Goal: Information Seeking & Learning: Compare options

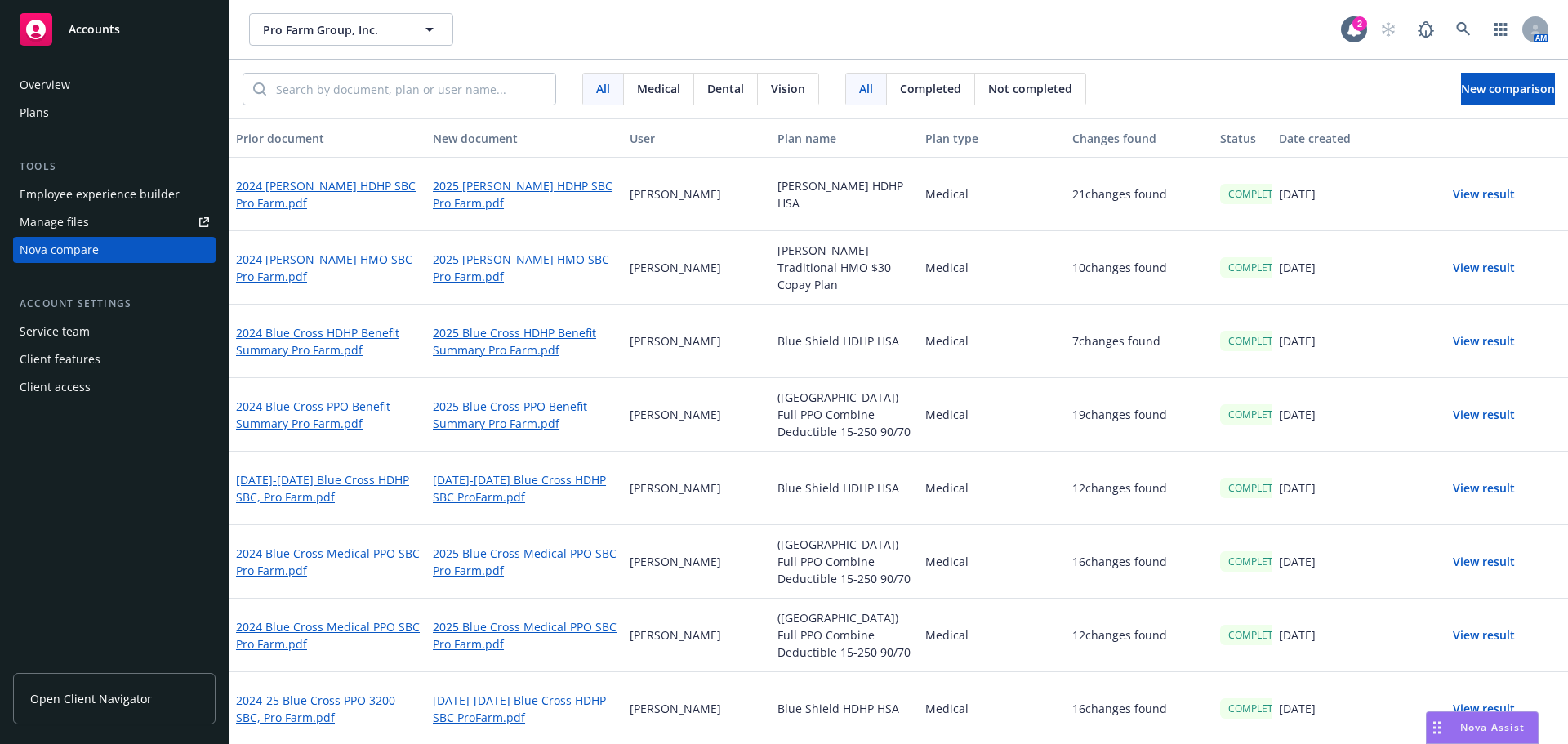
click at [1461, 91] on span "New comparison" at bounding box center [1508, 88] width 93 height 16
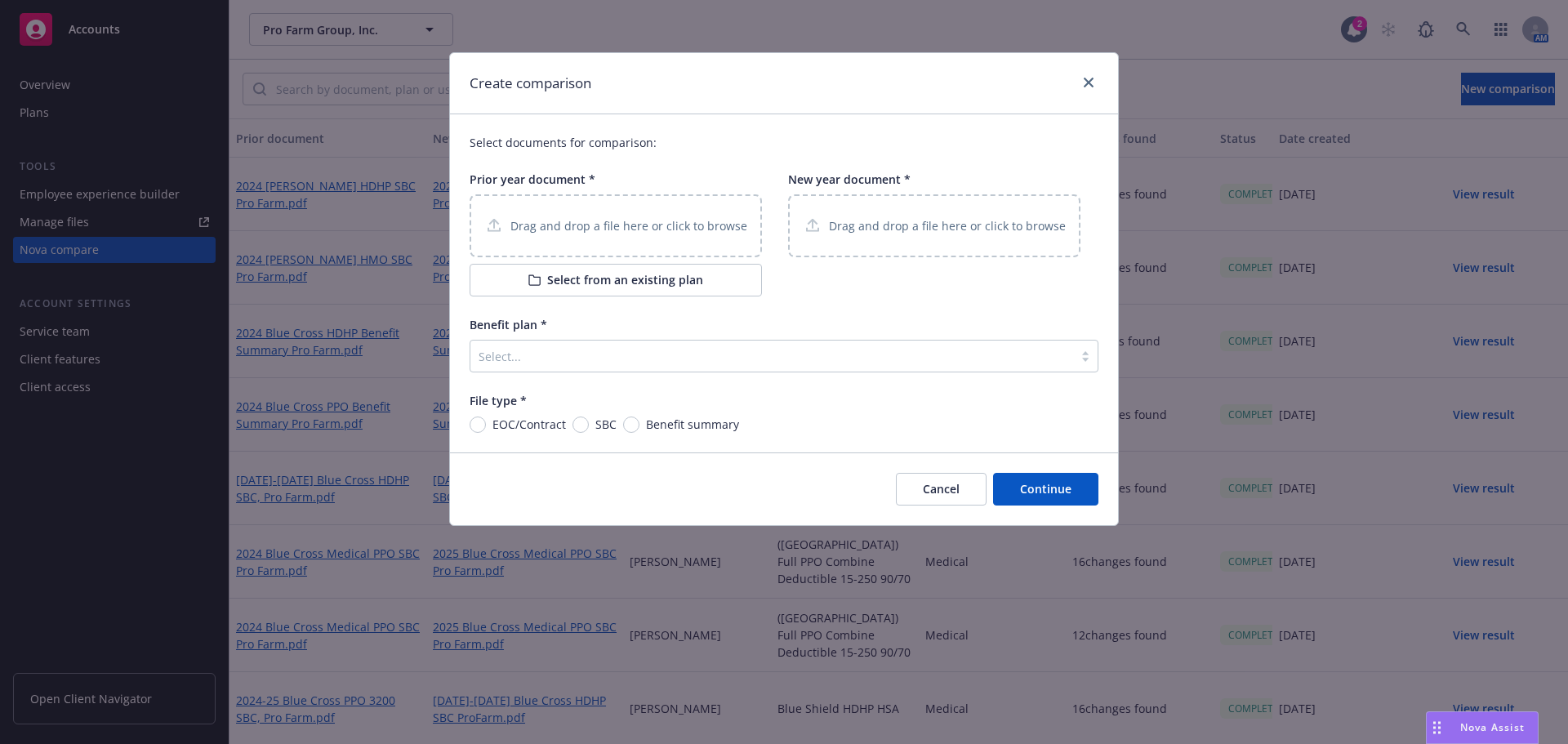
click at [582, 219] on p "Drag and drop a file here or click to browse" at bounding box center [629, 225] width 236 height 17
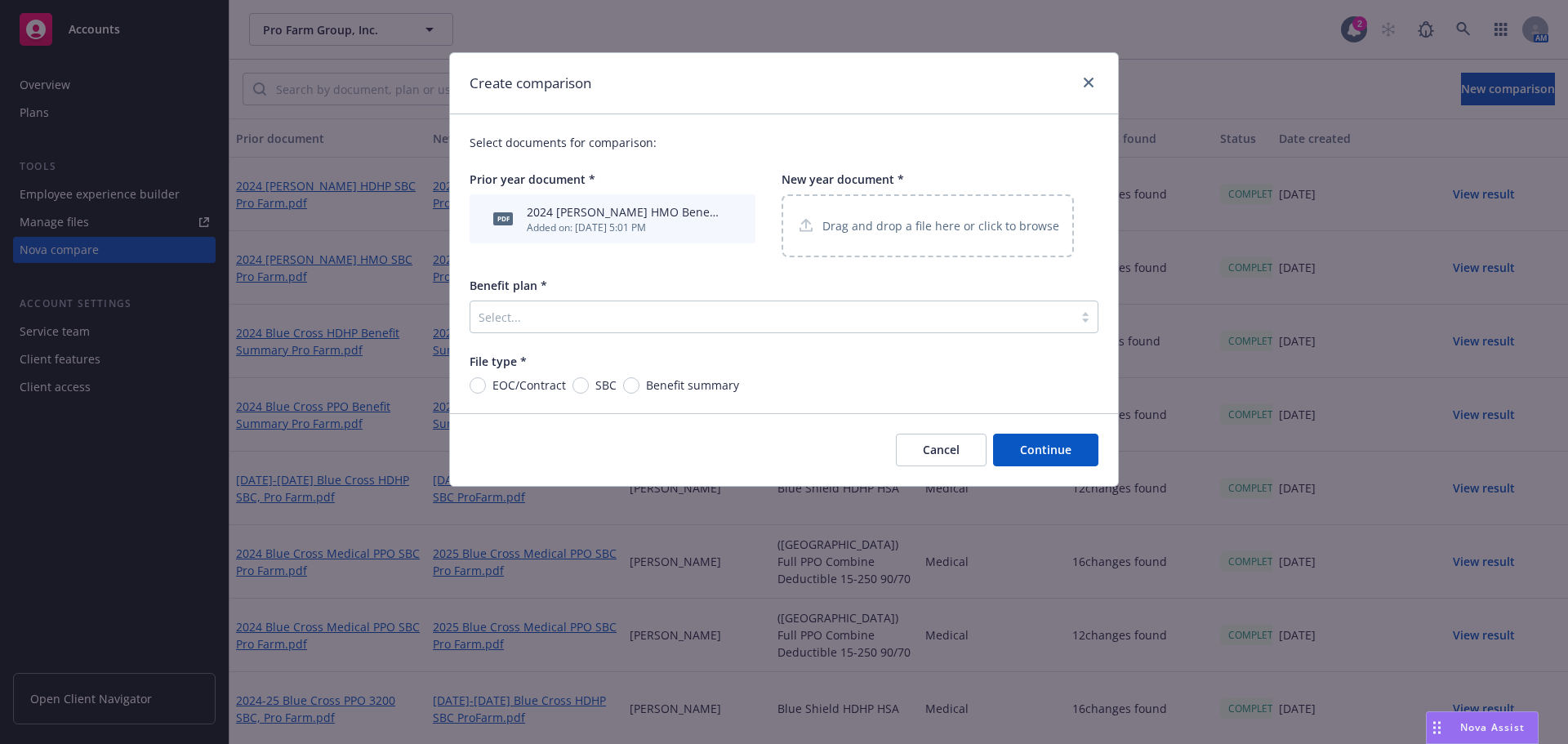
click at [873, 234] on p "Drag and drop a file here or click to browse" at bounding box center [940, 225] width 236 height 17
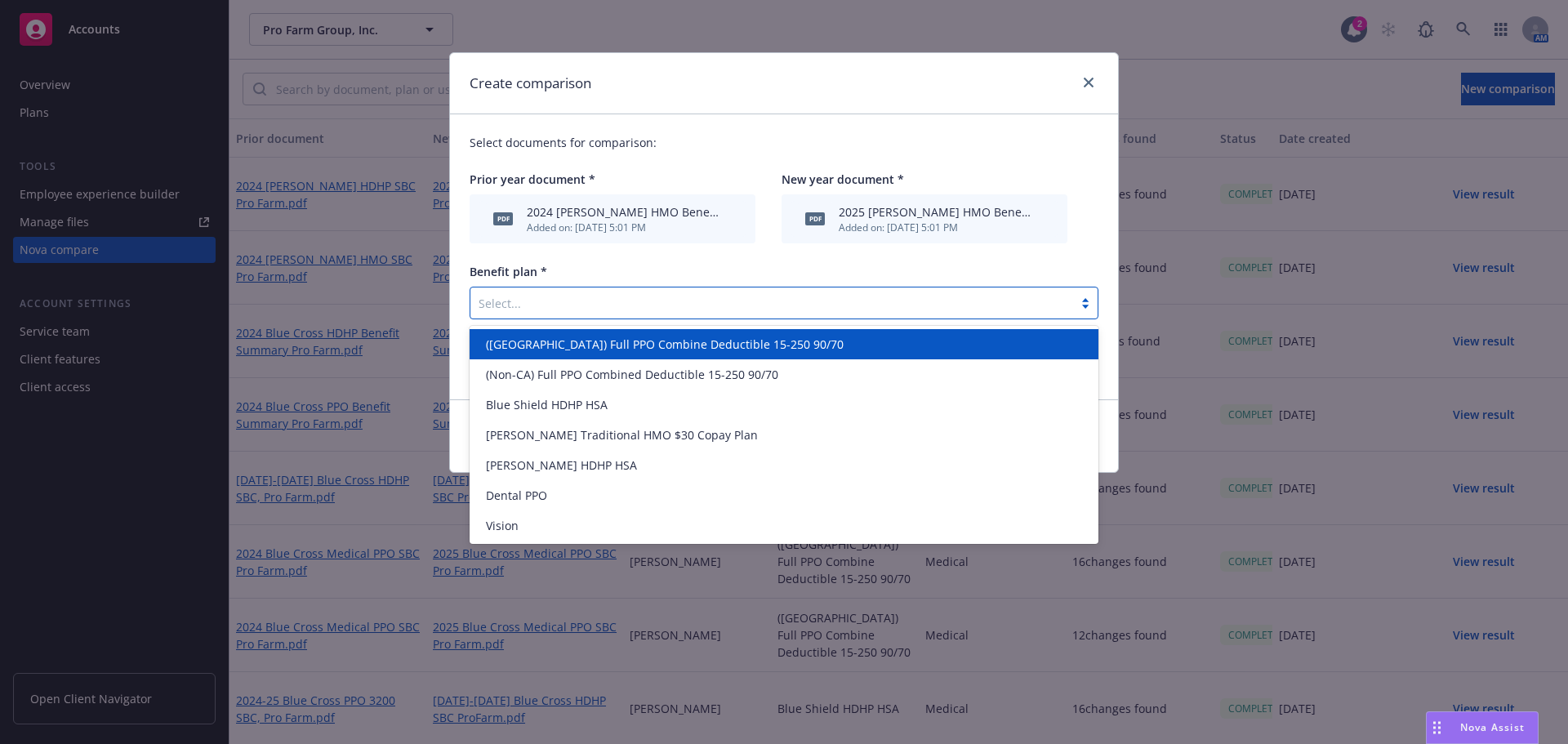
click at [555, 302] on div at bounding box center [772, 302] width 587 height 19
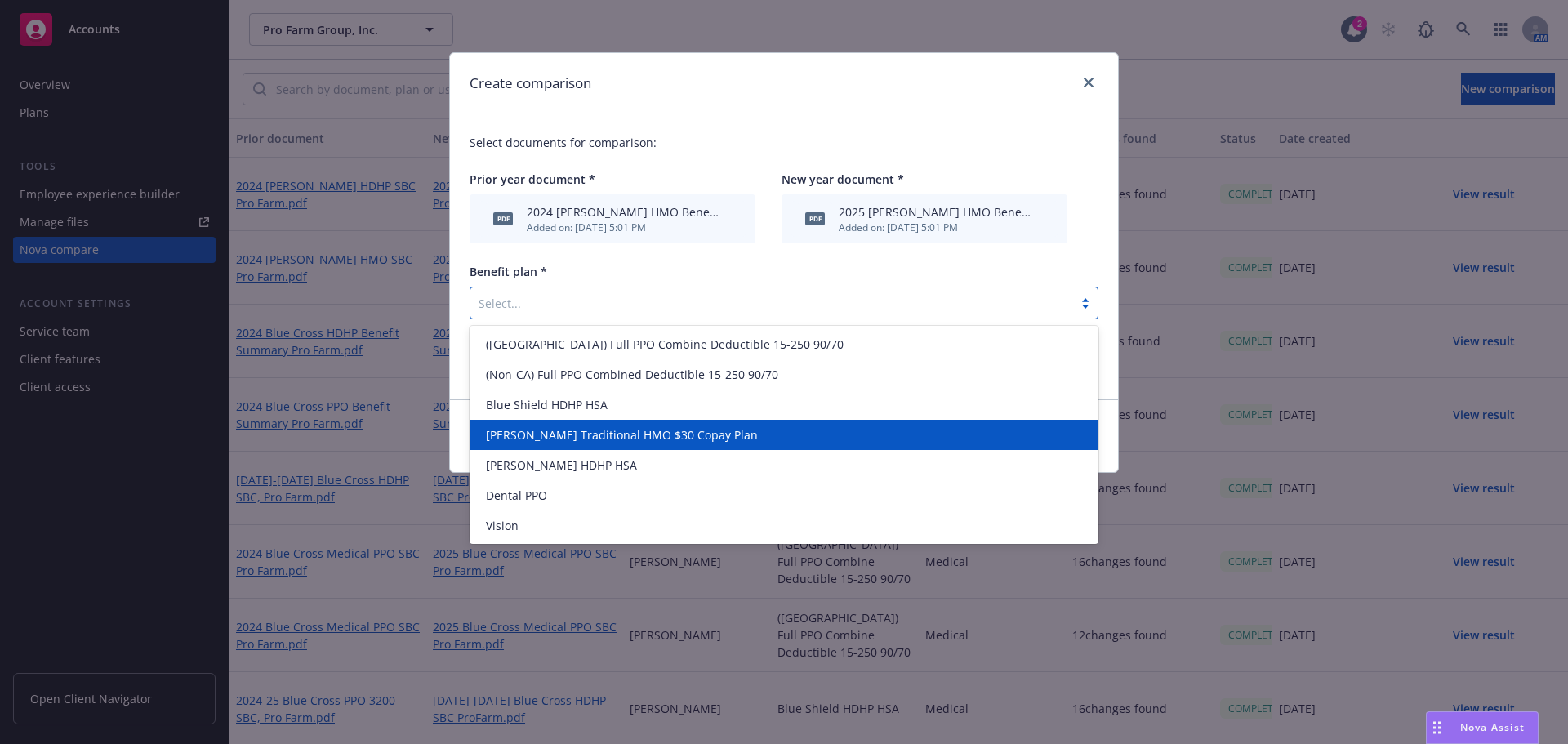
click at [553, 433] on span "[PERSON_NAME] Traditional HMO $30 Copay Plan" at bounding box center [621, 434] width 272 height 17
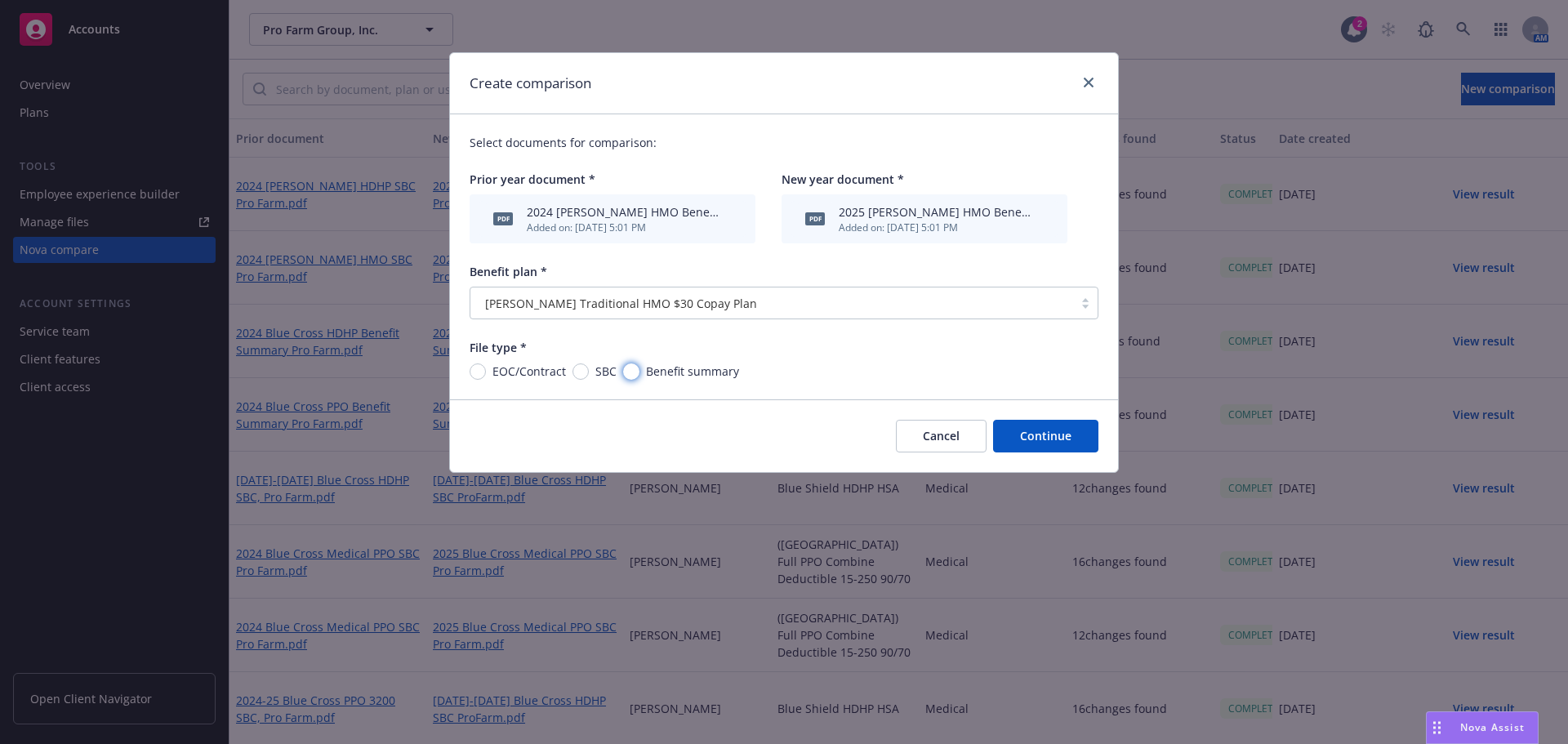
click at [634, 367] on input "Benefit summary" at bounding box center [631, 372] width 16 height 16
radio input "true"
click at [1052, 430] on button "Continue" at bounding box center [1046, 436] width 105 height 33
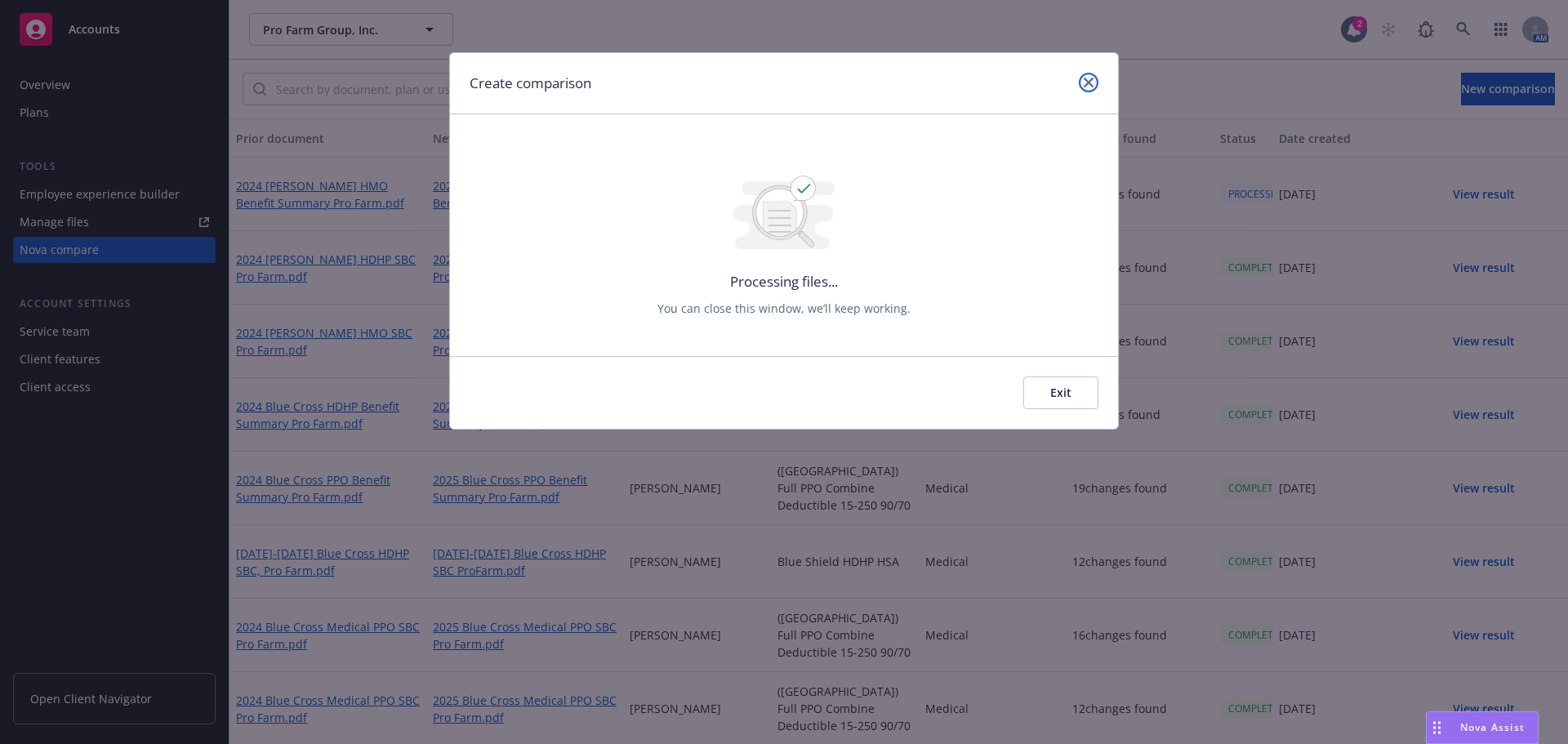
click at [1092, 84] on icon "close" at bounding box center [1089, 82] width 10 height 10
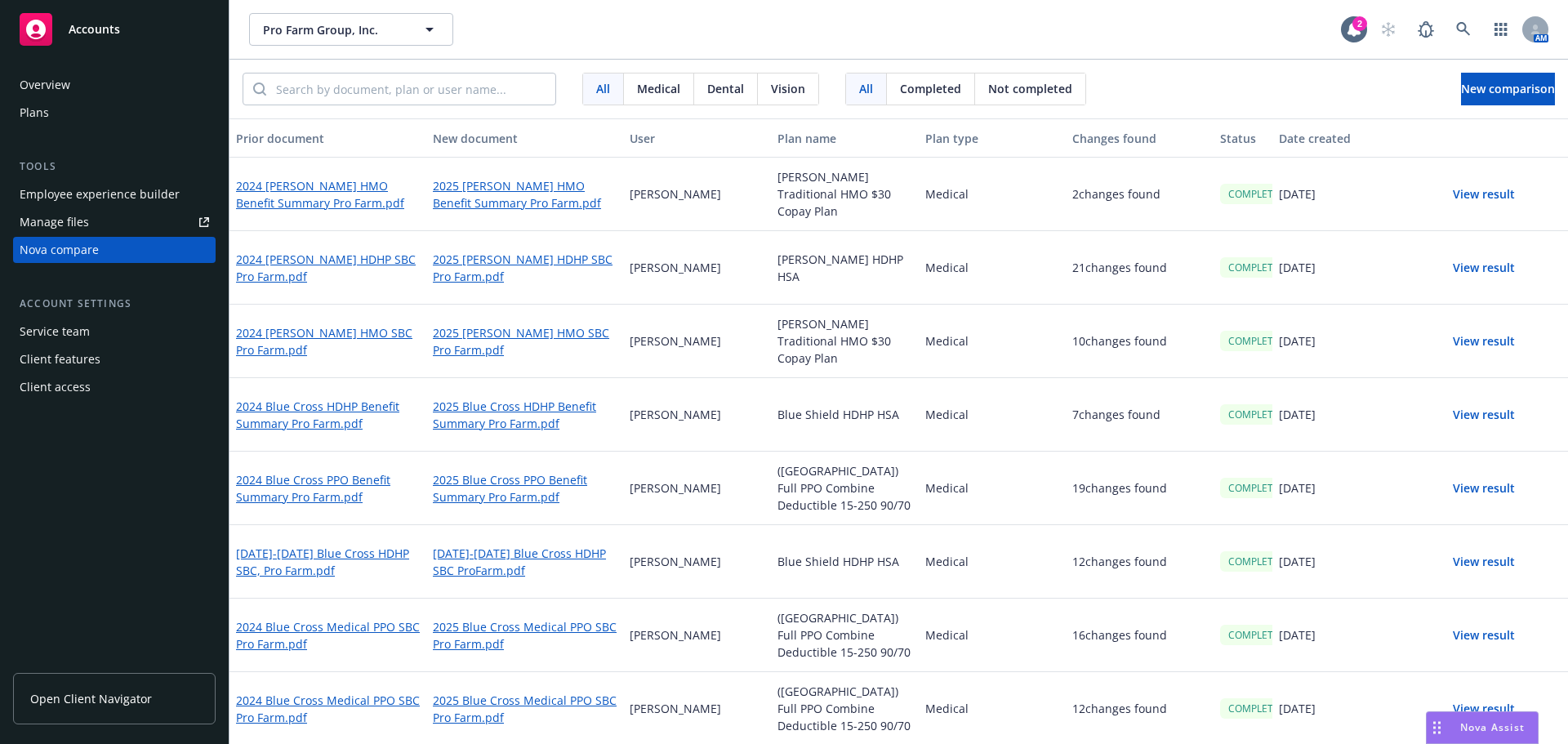
click at [1466, 196] on button "View result" at bounding box center [1484, 194] width 115 height 33
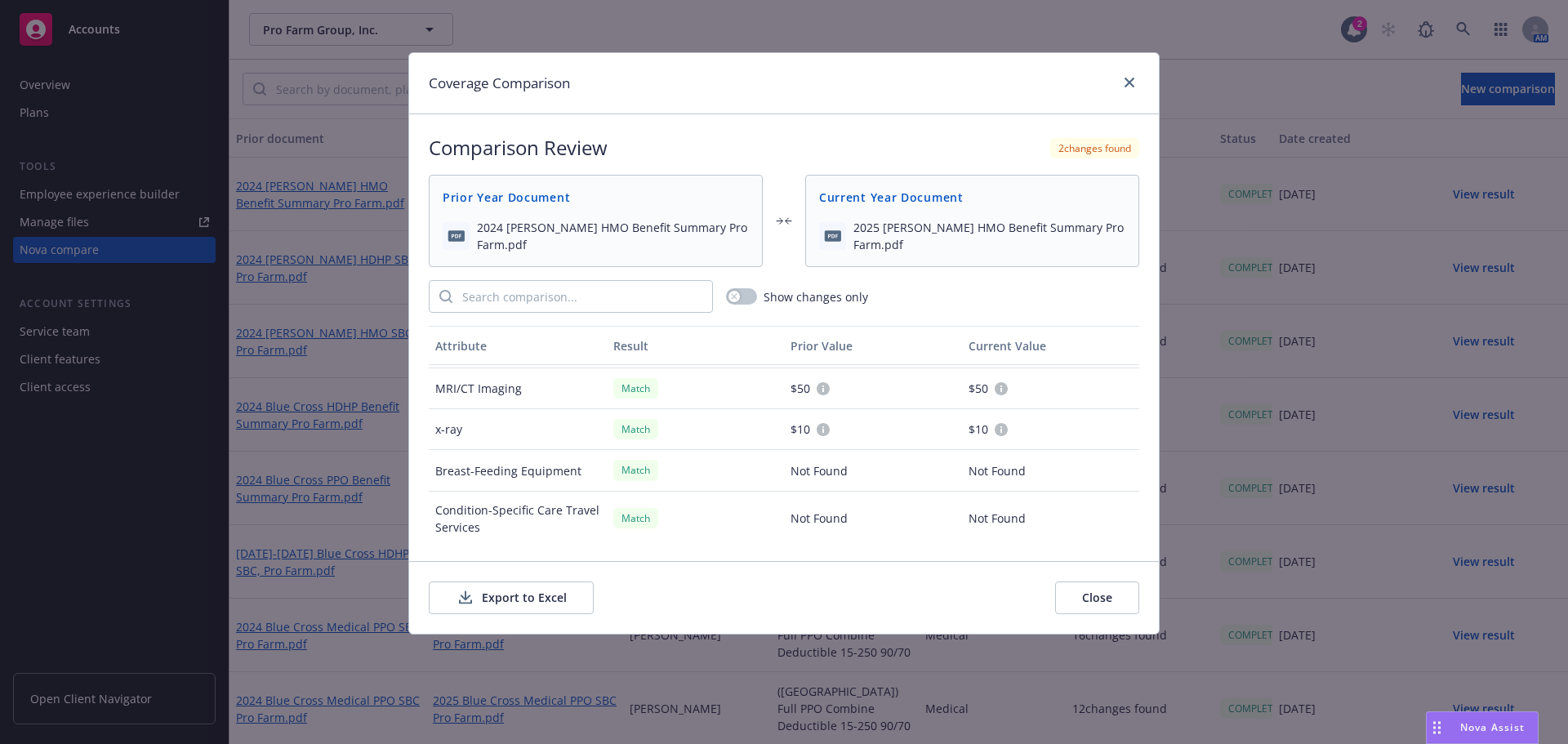
scroll to position [1428, 0]
click at [510, 587] on button "Export to Excel" at bounding box center [511, 597] width 165 height 33
click at [1128, 84] on icon "close" at bounding box center [1129, 82] width 10 height 10
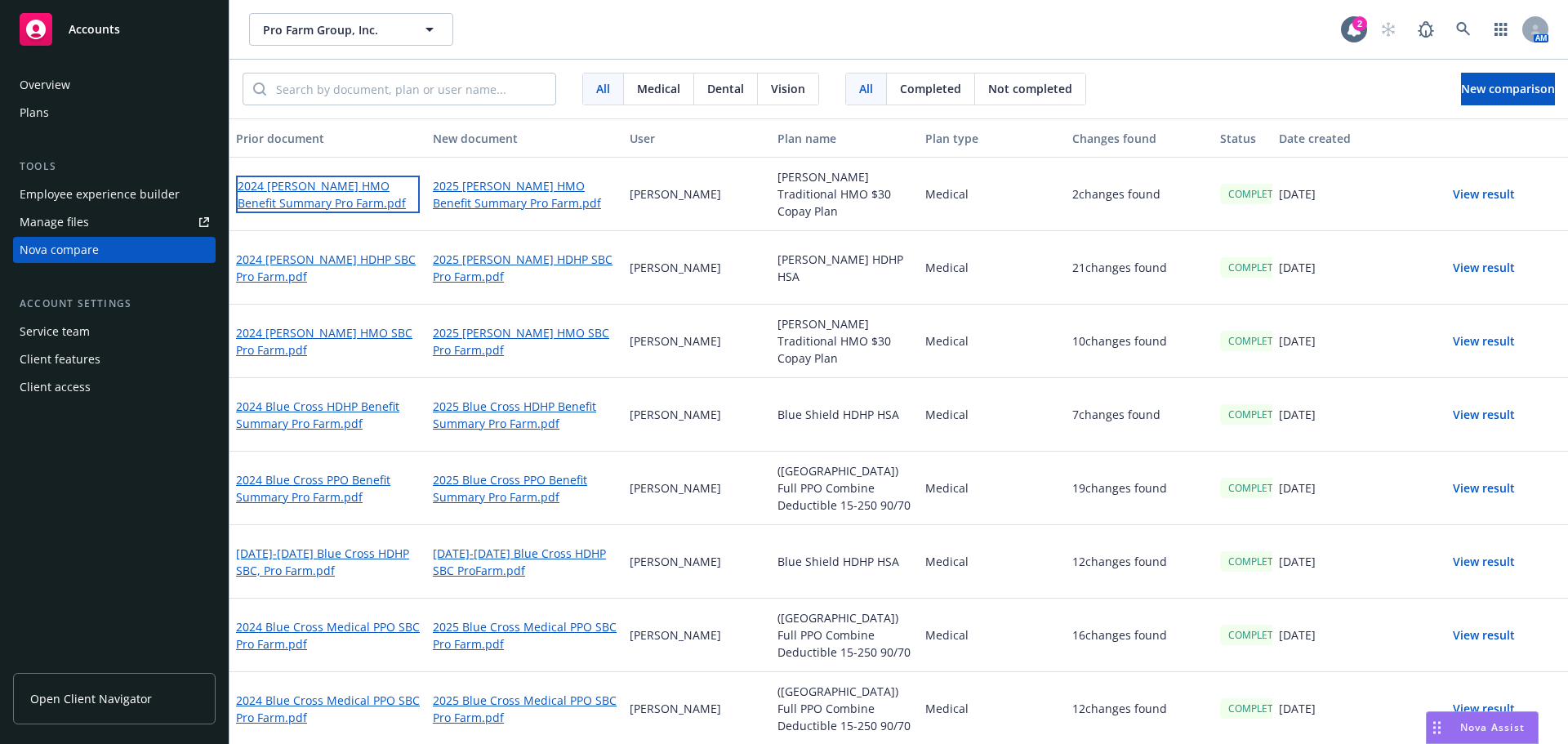
click at [304, 191] on link "2024 [PERSON_NAME] HMO Benefit Summary Pro Farm.pdf" at bounding box center [328, 194] width 184 height 38
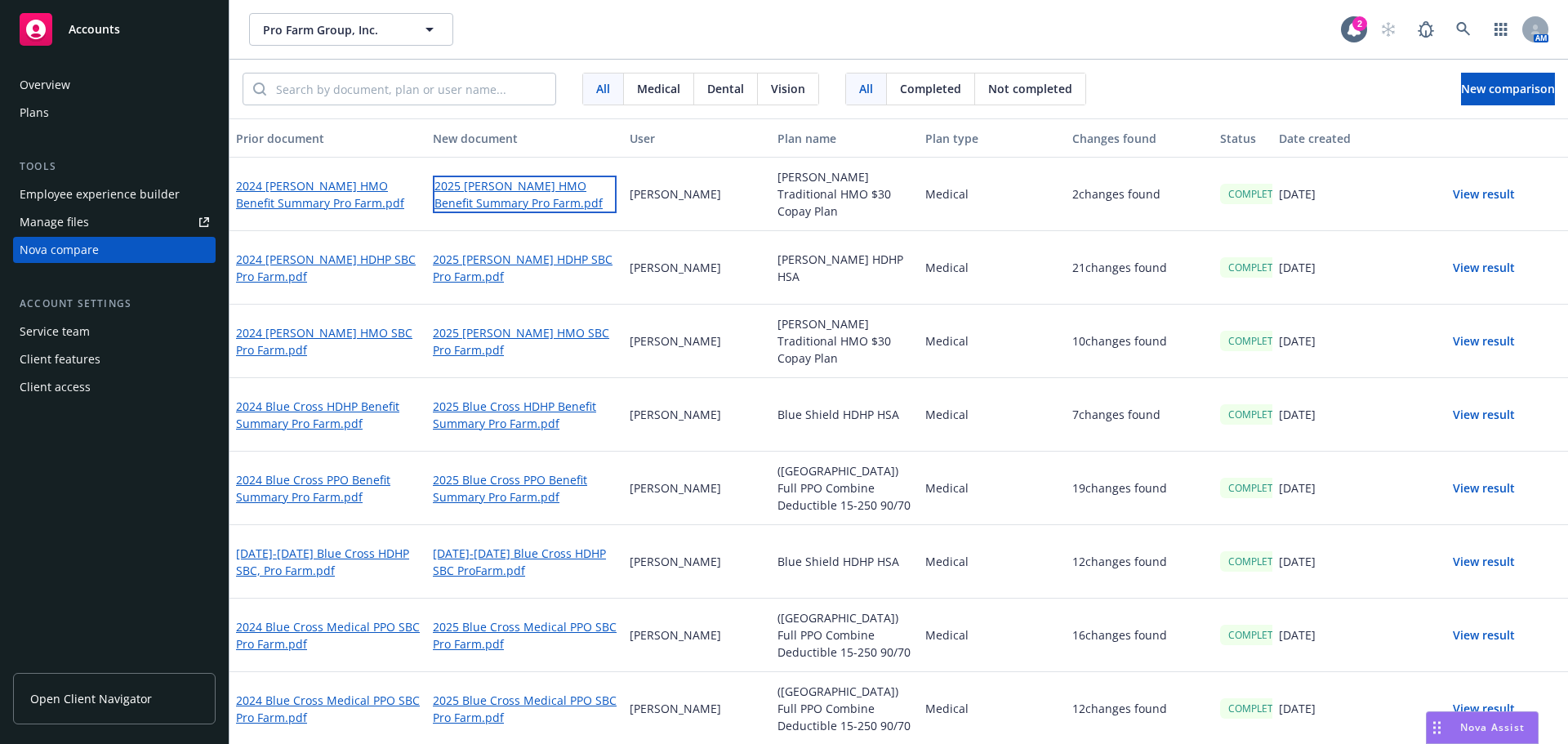
click at [477, 197] on link "2025 [PERSON_NAME] HMO Benefit Summary Pro Farm.pdf" at bounding box center [524, 194] width 184 height 38
